Goal: Task Accomplishment & Management: Manage account settings

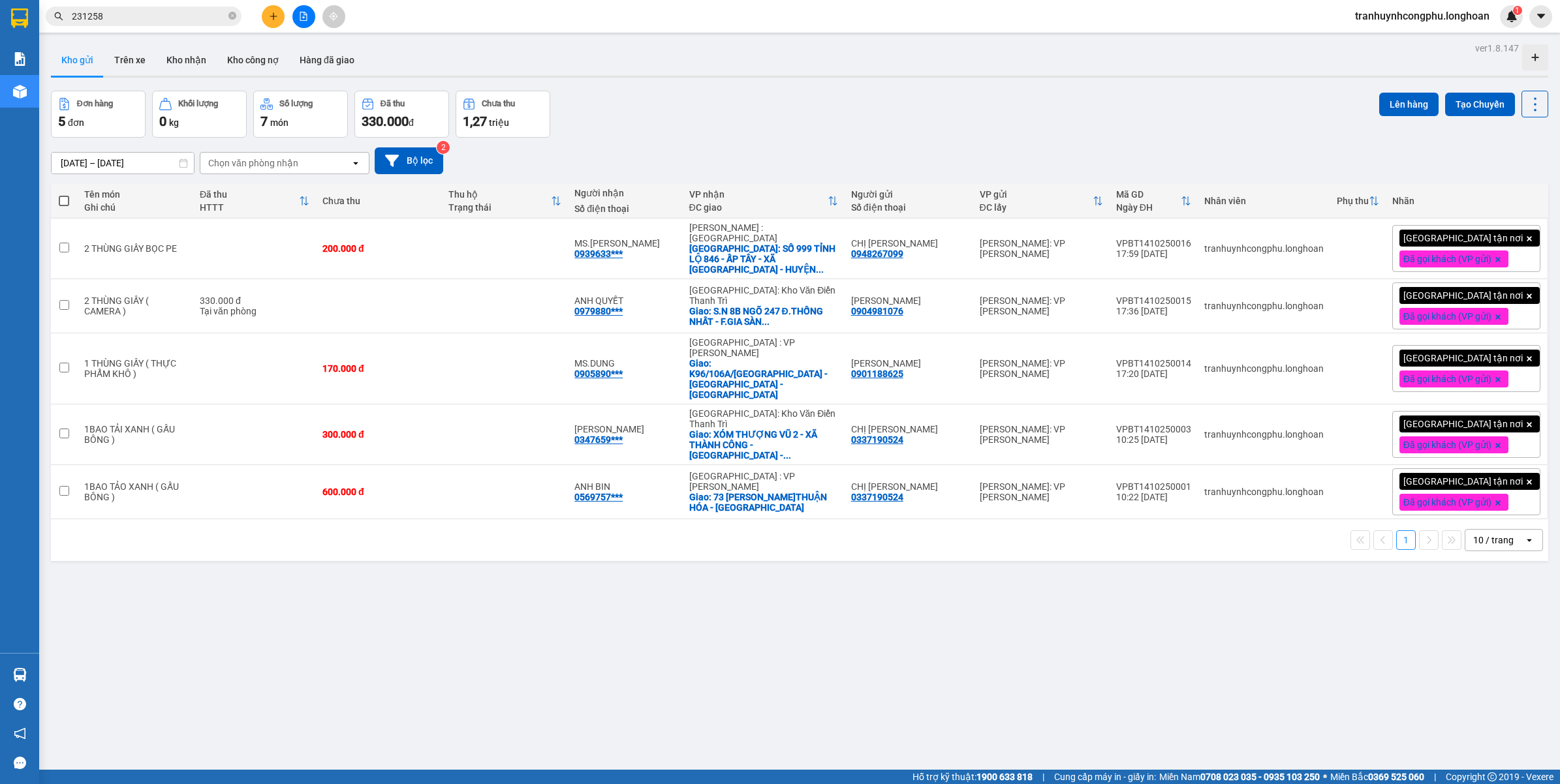
click at [1370, 10] on span "tranhuynhcongphu.longhoan" at bounding box center [1422, 16] width 155 height 16
click at [1361, 43] on span "Đăng xuất" at bounding box center [1427, 40] width 130 height 14
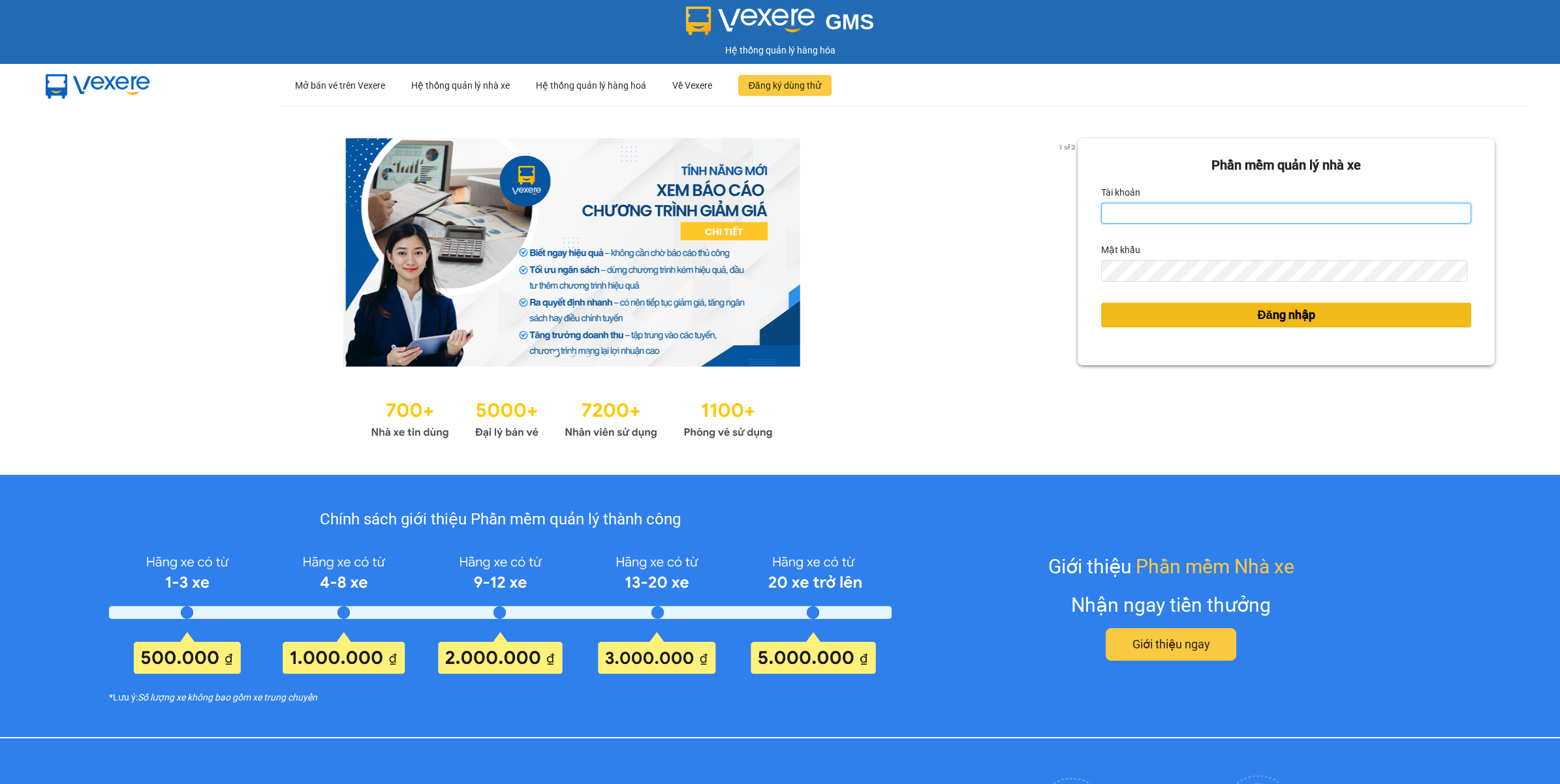
type input "tranhuynhcongphu.longhoan"
click at [1170, 315] on button "Đăng nhập" at bounding box center [1287, 314] width 370 height 25
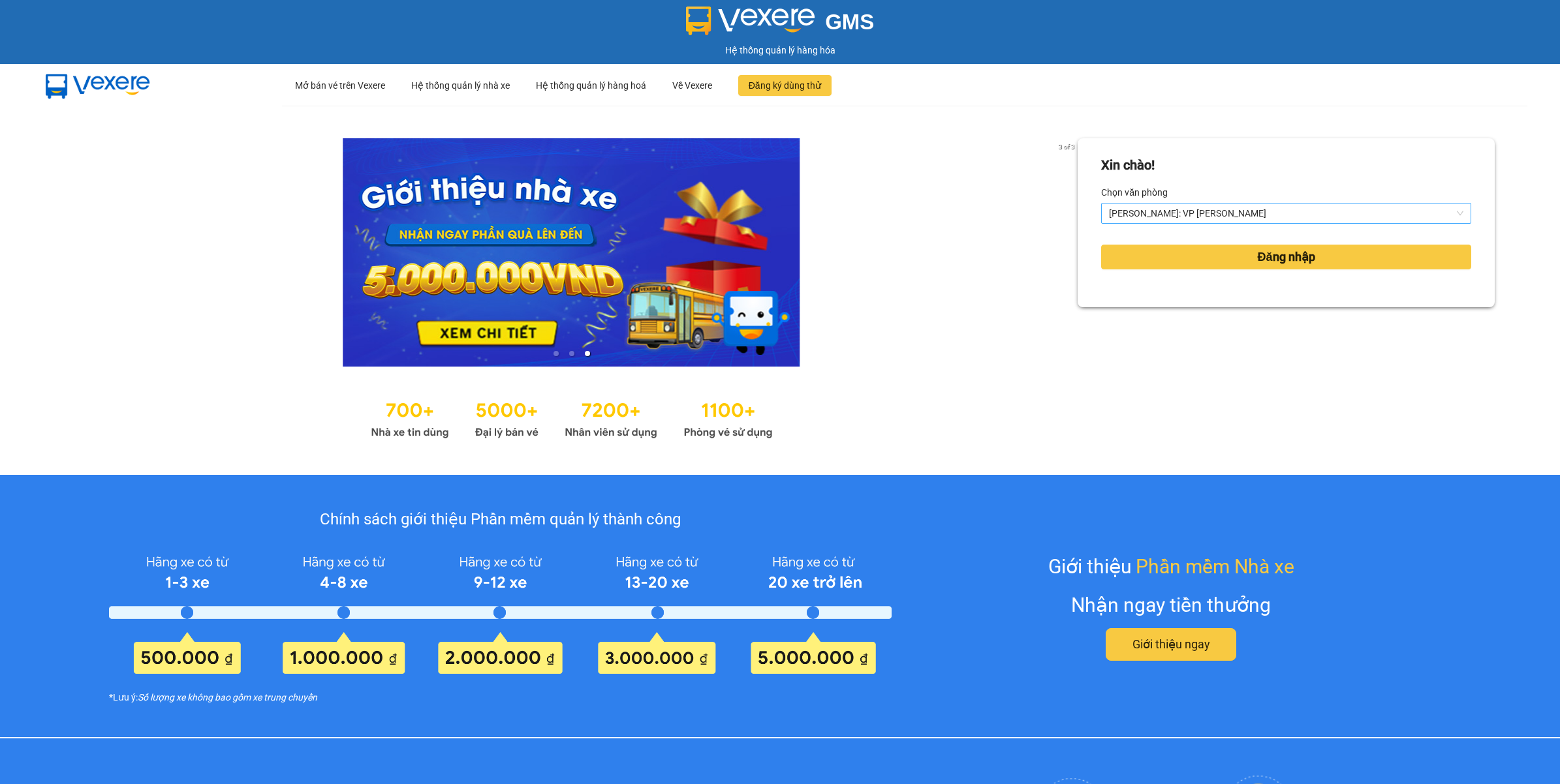
click at [1199, 204] on span "[PERSON_NAME]: VP [PERSON_NAME]" at bounding box center [1286, 213] width 354 height 19
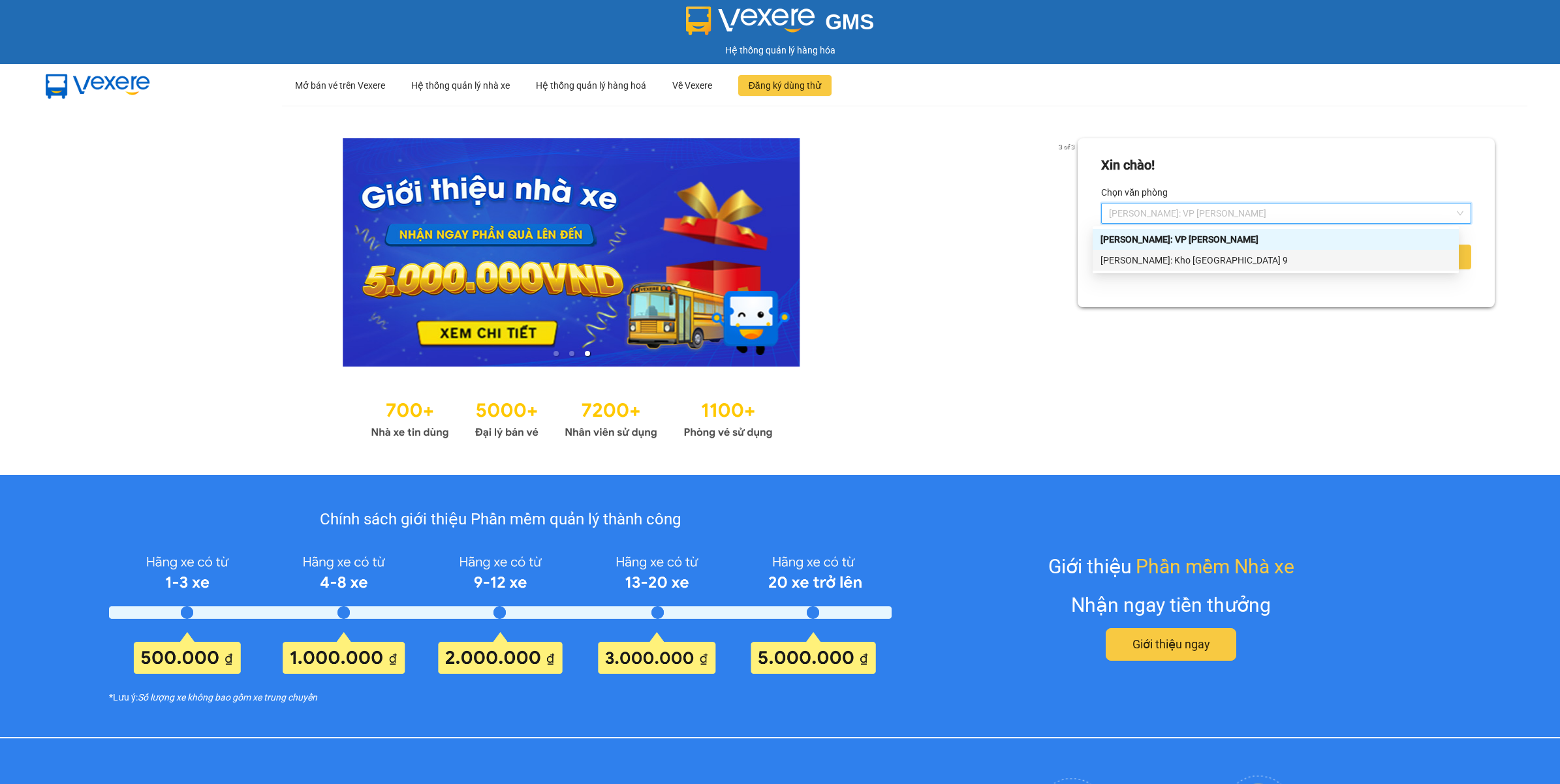
click at [1187, 260] on div "[PERSON_NAME]: Kho [GEOGRAPHIC_DATA] 9" at bounding box center [1276, 260] width 351 height 14
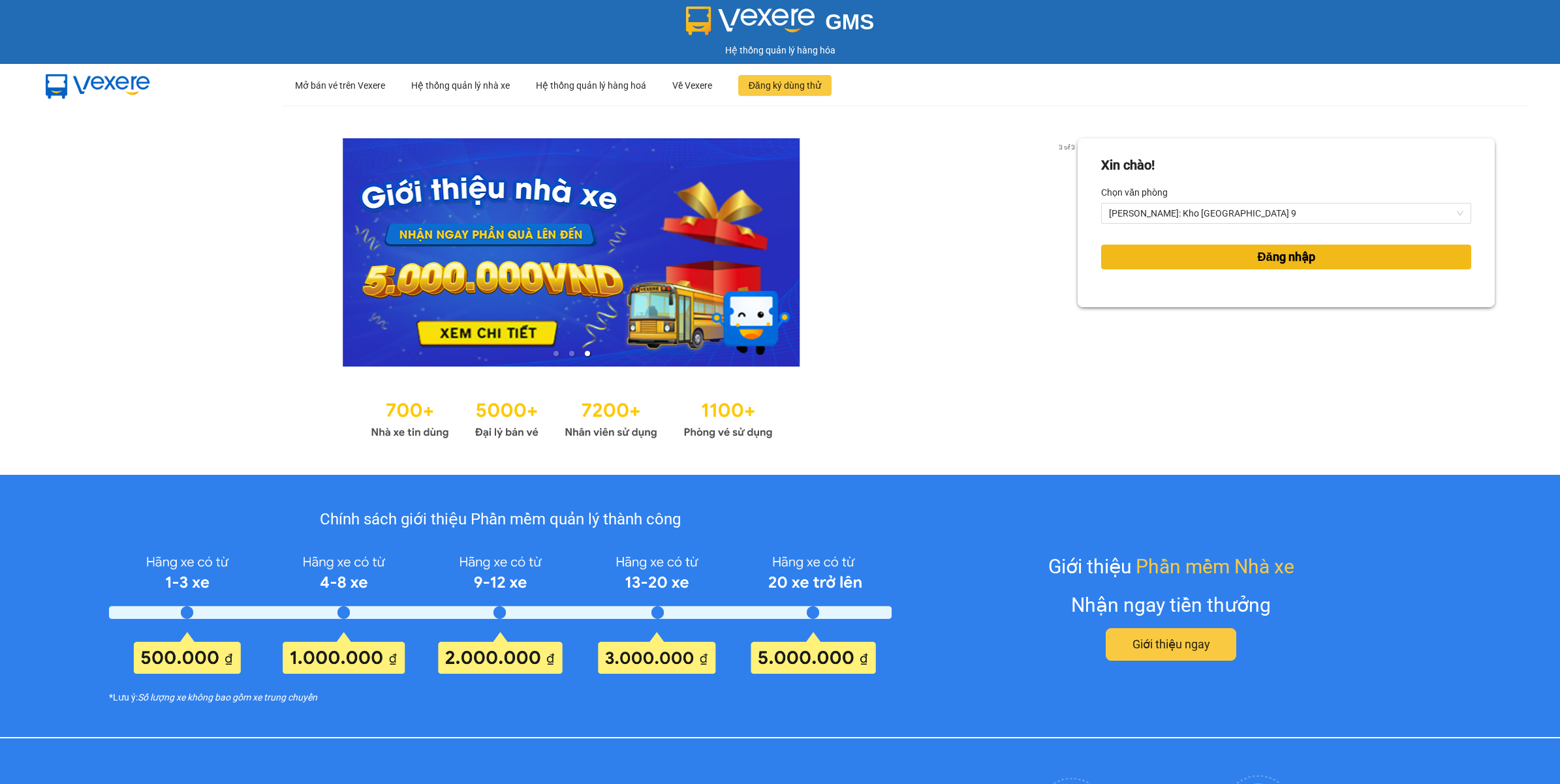
click at [1188, 252] on button "Đăng nhập" at bounding box center [1287, 257] width 370 height 25
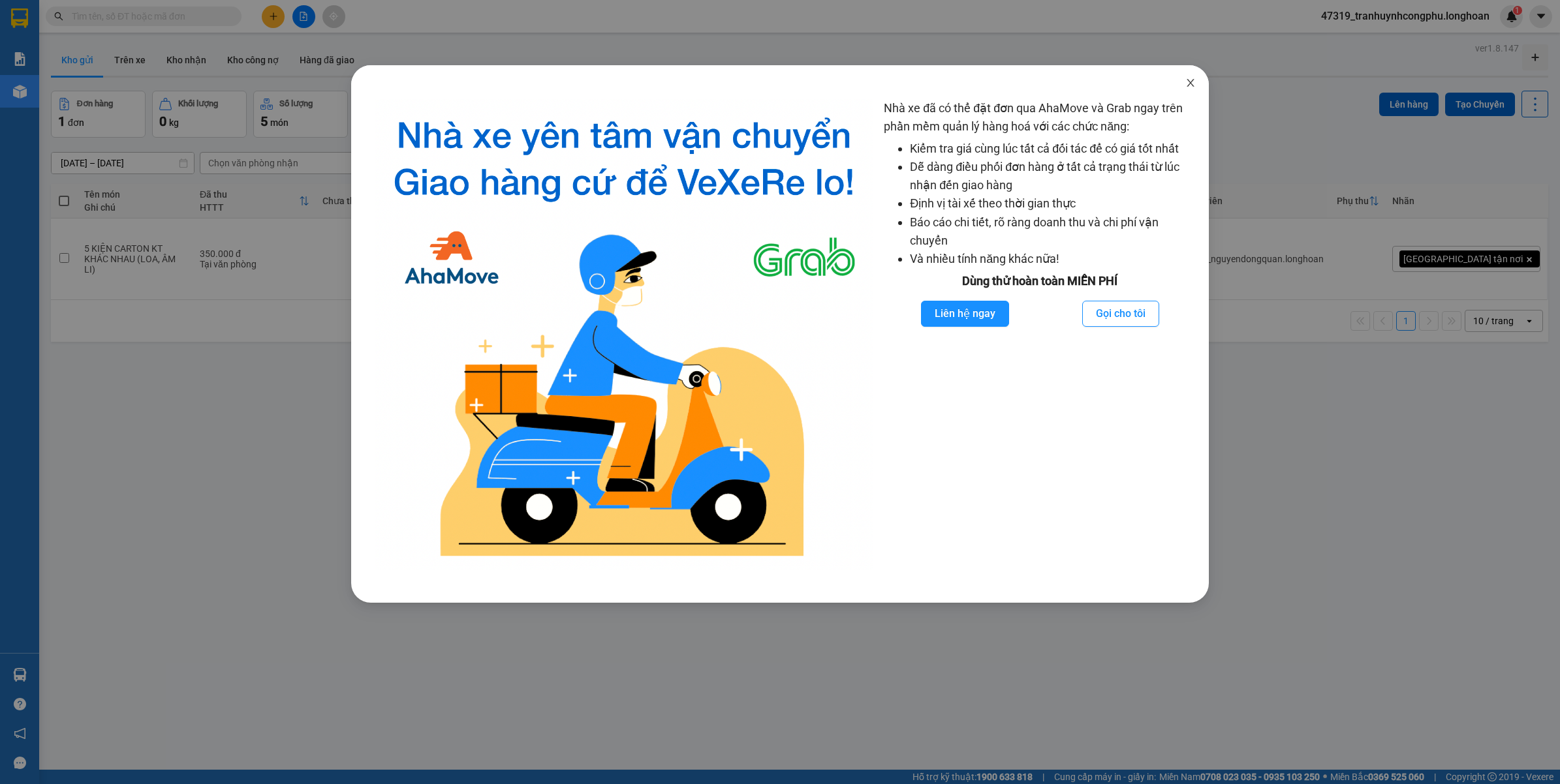
click at [1184, 85] on span "Close" at bounding box center [1191, 83] width 37 height 37
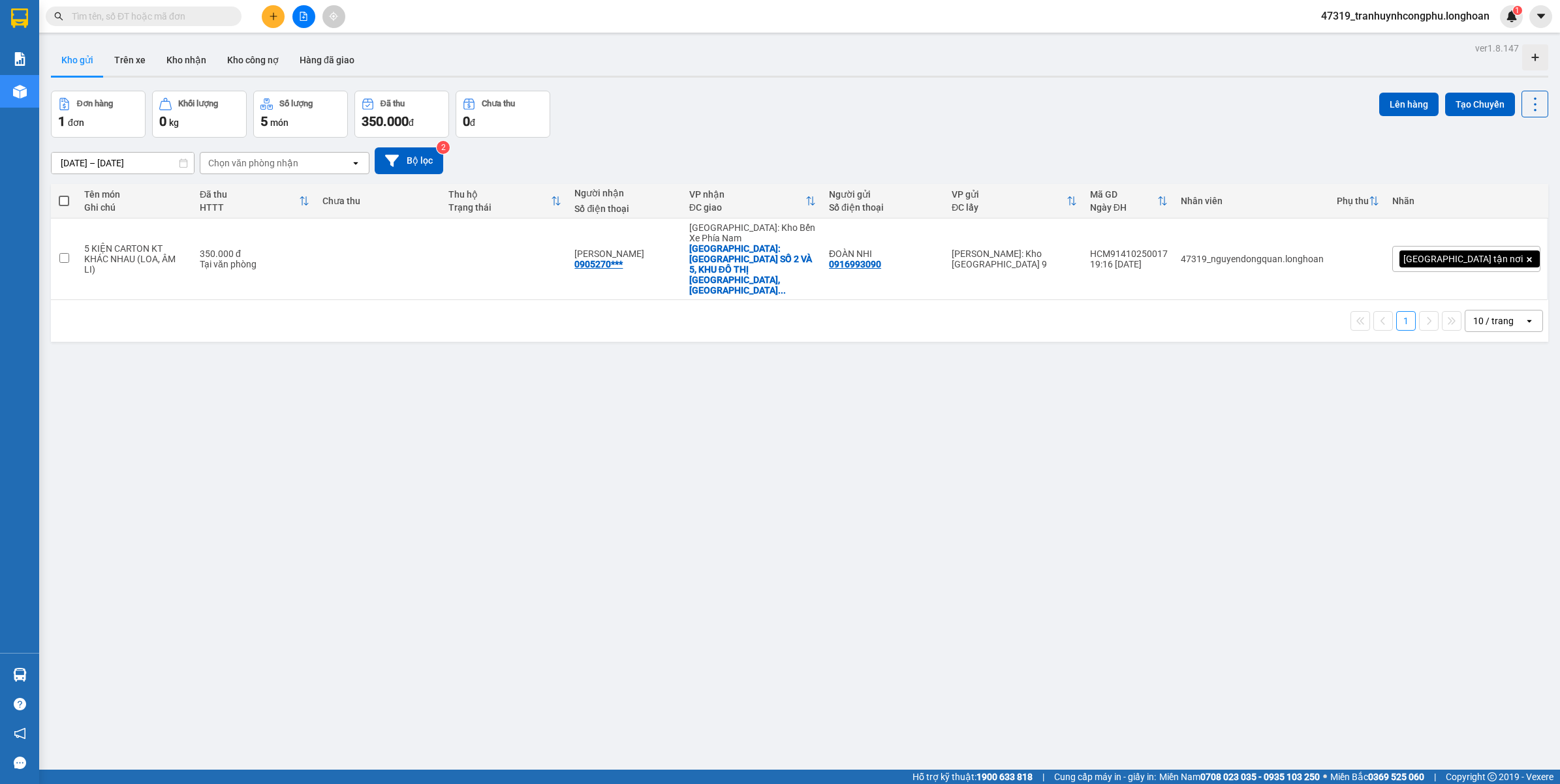
click at [1395, 14] on span "47319_tranhuynhcongphu.longhoan" at bounding box center [1405, 16] width 190 height 16
click at [1385, 43] on span "Đăng xuất" at bounding box center [1410, 40] width 164 height 14
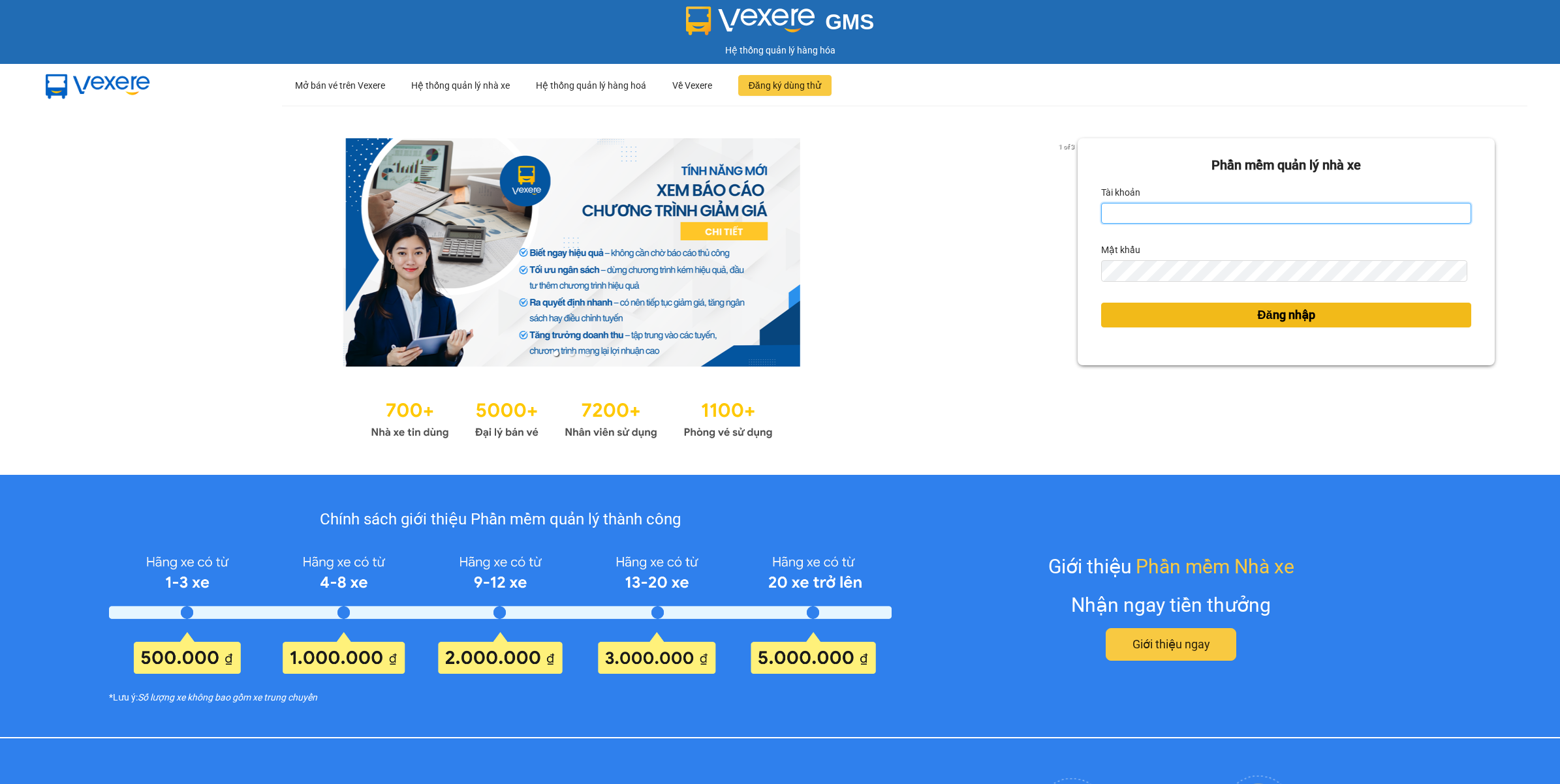
type input "tranhuynhcongphu.longhoan"
click at [1258, 317] on span "Đăng nhập" at bounding box center [1287, 315] width 58 height 18
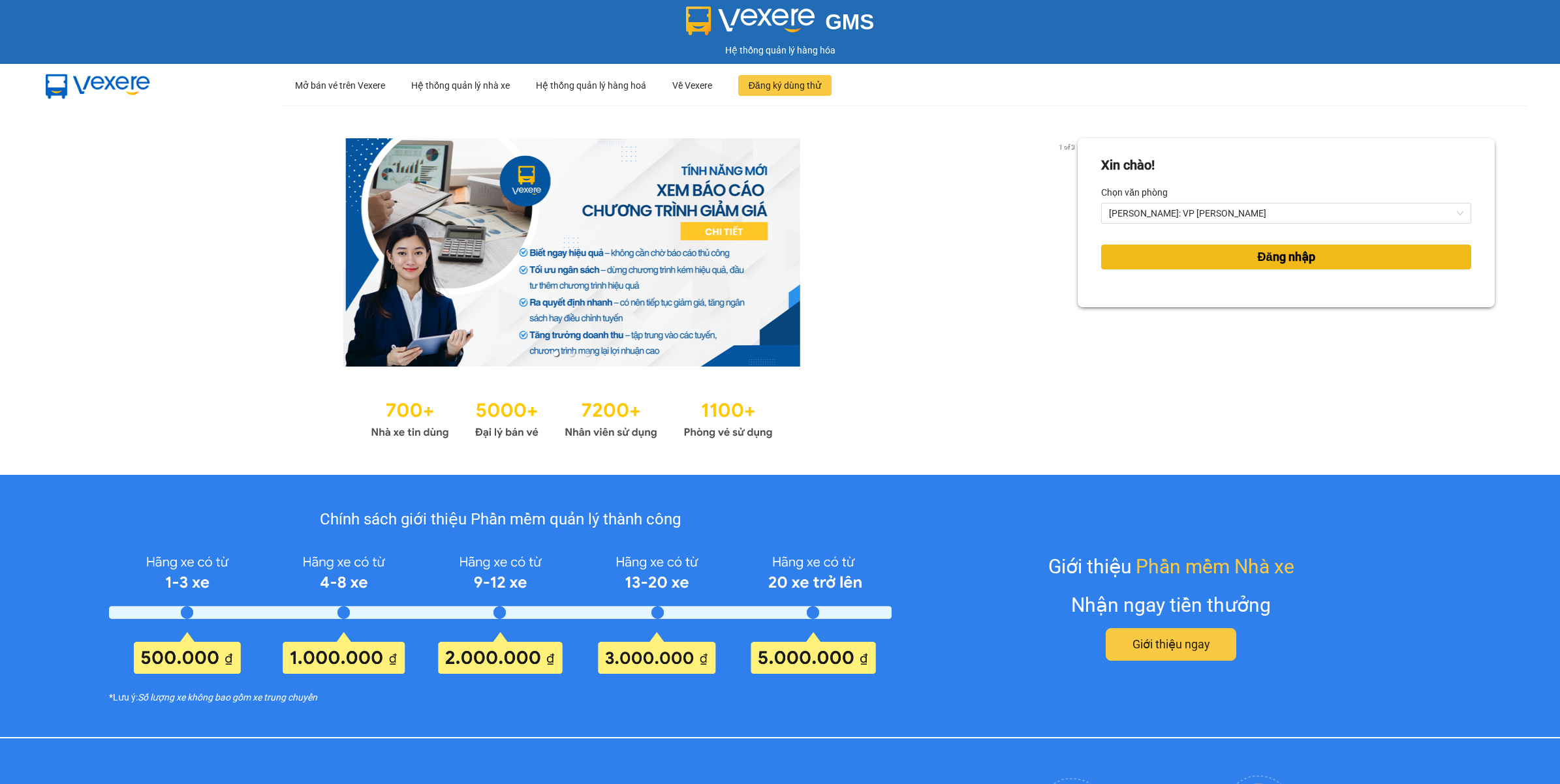
click at [1175, 246] on button "Đăng nhập" at bounding box center [1287, 257] width 370 height 25
